Goal: Find specific page/section: Find specific page/section

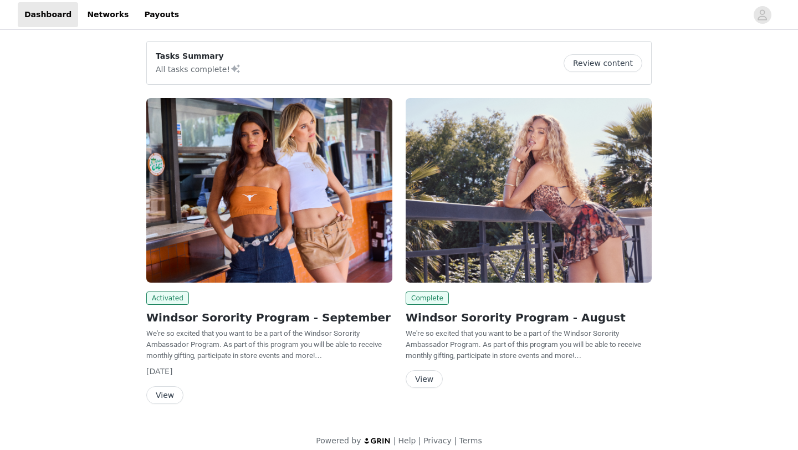
scroll to position [10, 0]
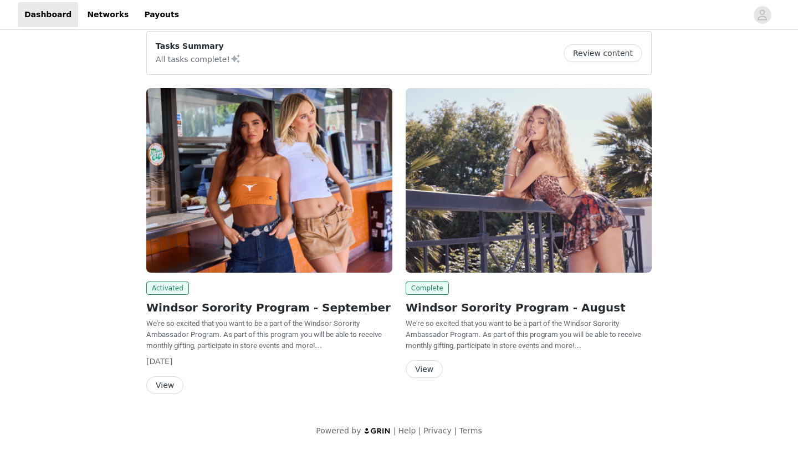
click at [169, 380] on button "View" at bounding box center [164, 385] width 37 height 18
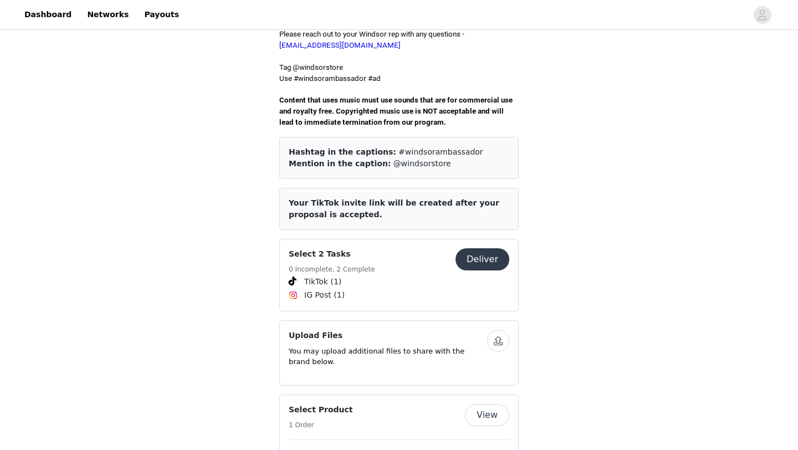
scroll to position [334, 0]
